Goal: Transaction & Acquisition: Subscribe to service/newsletter

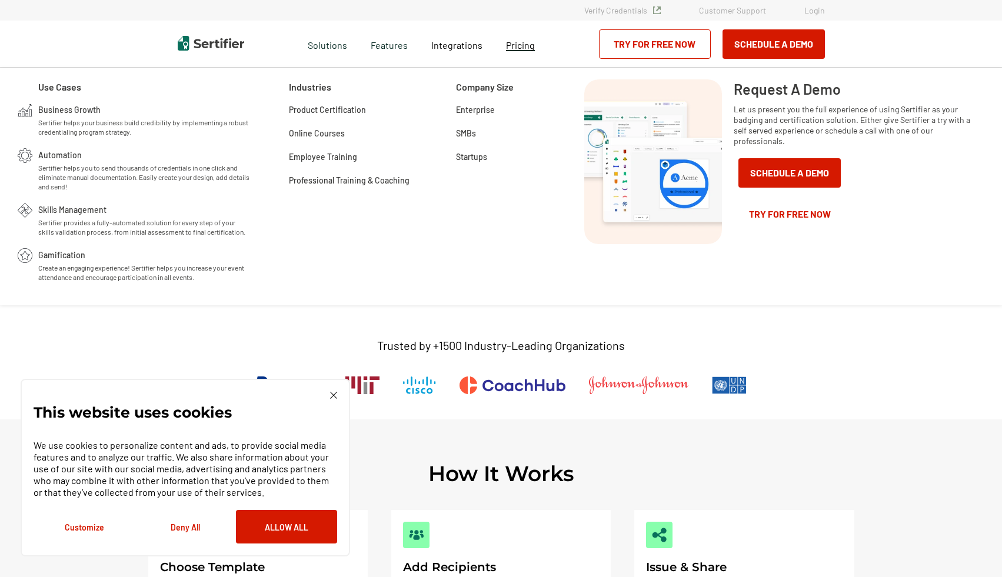
click at [525, 45] on span "Pricing" at bounding box center [520, 44] width 29 height 11
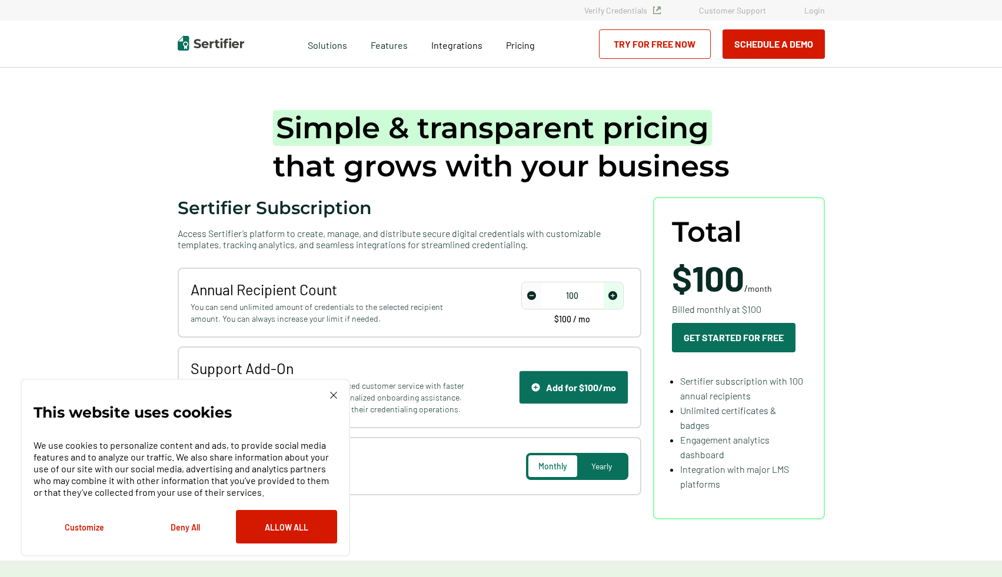
click at [615, 296] on img "increase number" at bounding box center [612, 295] width 9 height 9
type input "50"
click at [534, 295] on img "decrease number" at bounding box center [531, 295] width 9 height 9
click at [336, 396] on img at bounding box center [333, 395] width 7 height 7
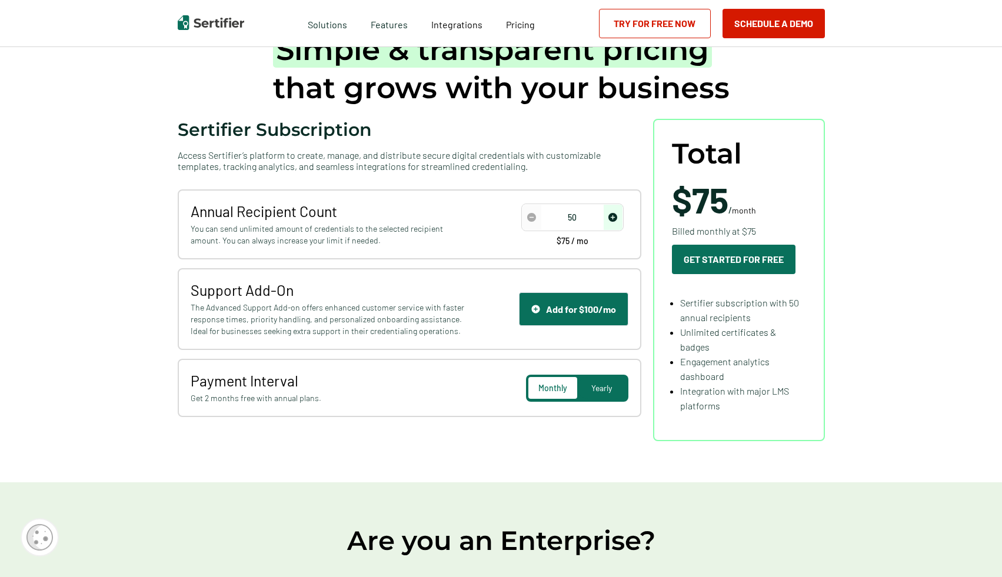
scroll to position [76, 0]
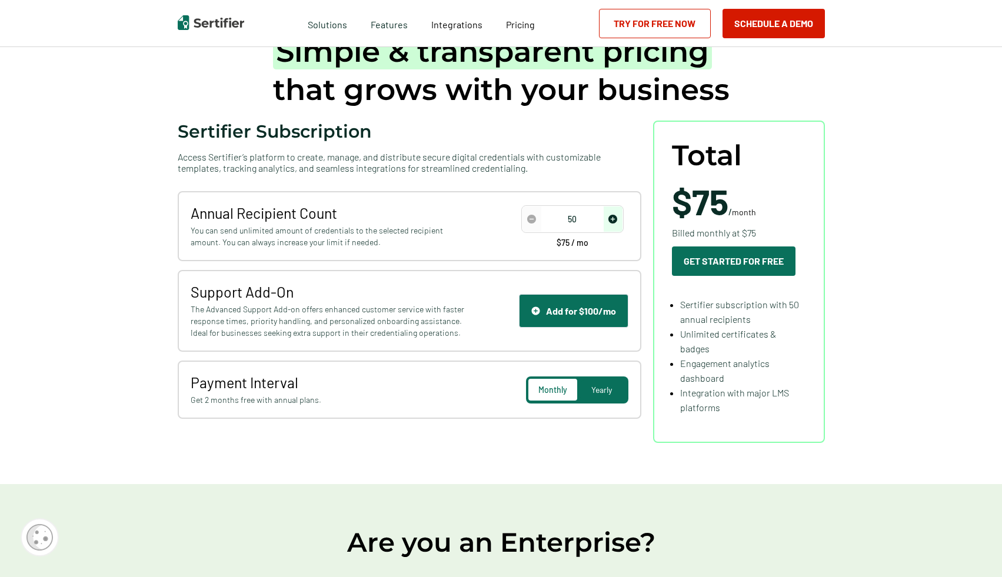
click at [596, 394] on div "Yearly" at bounding box center [601, 390] width 49 height 22
click at [555, 391] on span "Monthly" at bounding box center [552, 390] width 28 height 10
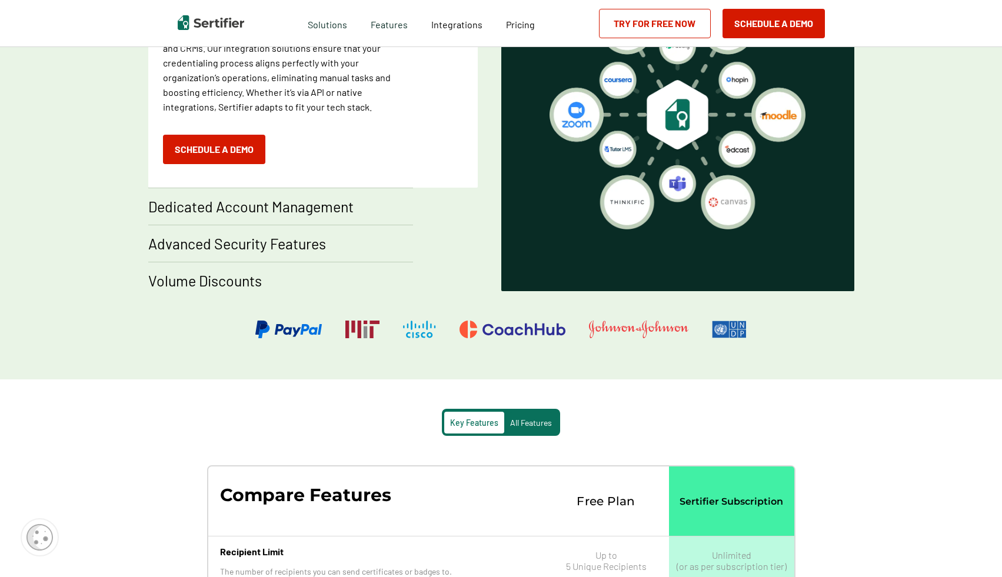
scroll to position [759, 0]
